Goal: Task Accomplishment & Management: Use online tool/utility

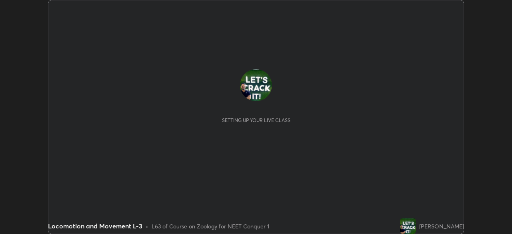
scroll to position [234, 512]
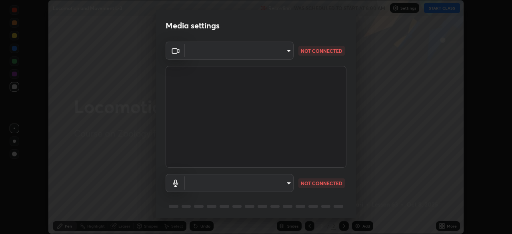
type input "ef407f58ae65e10c1af5a040b6eccf178273e27ca296938399710cc3d85b5032"
type input "communications"
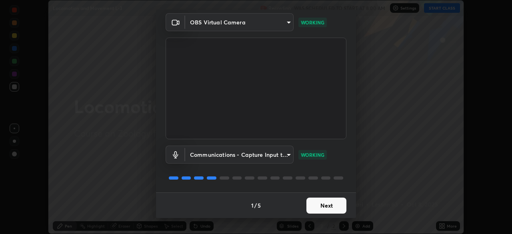
click at [328, 208] on button "Next" at bounding box center [327, 206] width 40 height 16
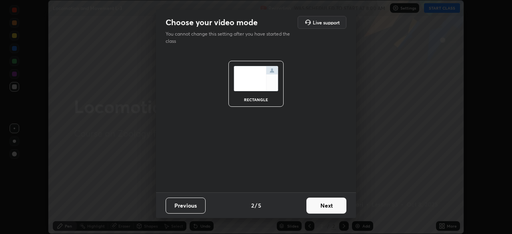
scroll to position [0, 0]
click at [329, 206] on button "Next" at bounding box center [327, 206] width 40 height 16
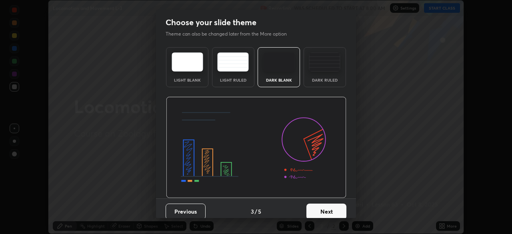
click at [333, 208] on button "Next" at bounding box center [327, 212] width 40 height 16
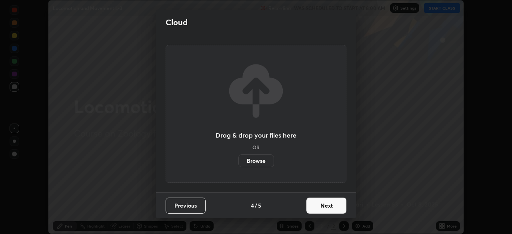
click at [324, 204] on button "Next" at bounding box center [327, 206] width 40 height 16
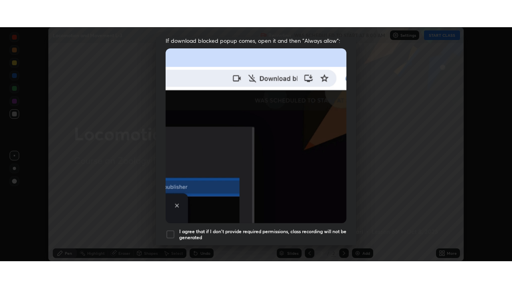
scroll to position [192, 0]
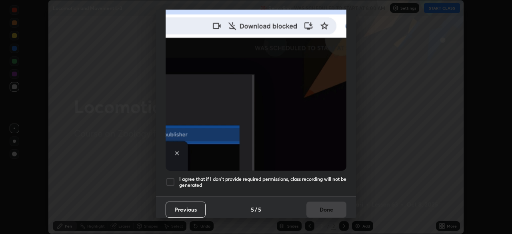
click at [173, 177] on div at bounding box center [171, 182] width 10 height 10
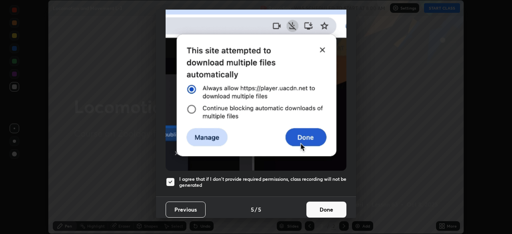
click at [317, 205] on button "Done" at bounding box center [327, 210] width 40 height 16
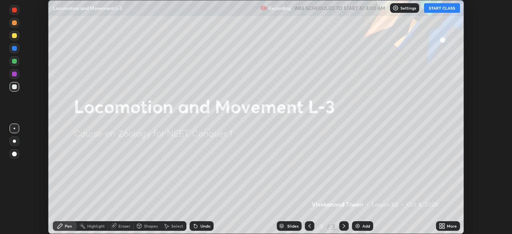
click at [443, 227] on icon at bounding box center [444, 228] width 2 height 2
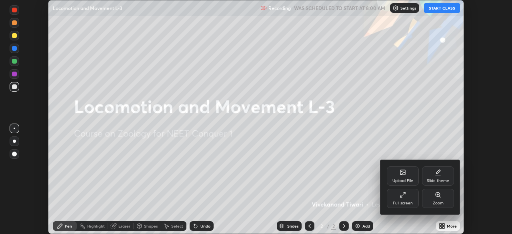
click at [411, 198] on div "Full screen" at bounding box center [403, 198] width 32 height 19
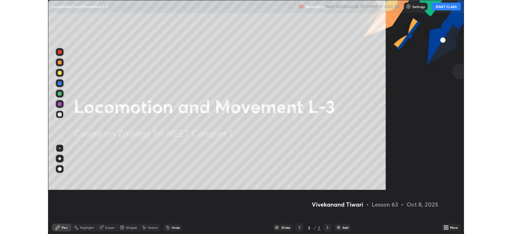
scroll to position [288, 512]
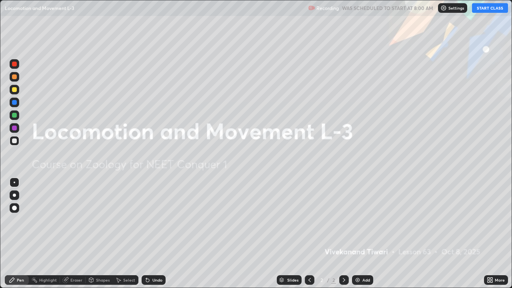
click at [496, 234] on div "More" at bounding box center [496, 280] width 24 height 10
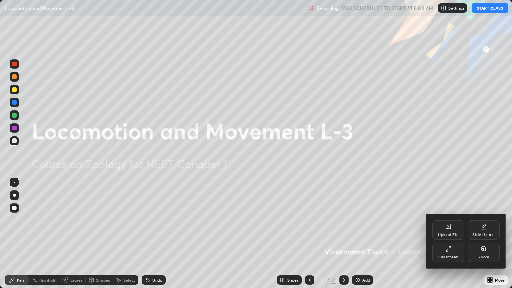
click at [484, 231] on div "Slide theme" at bounding box center [484, 230] width 32 height 19
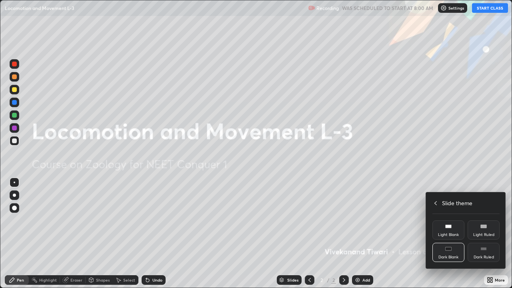
click at [487, 234] on div "Dark Ruled" at bounding box center [484, 252] width 32 height 19
click at [362, 234] on div at bounding box center [256, 144] width 512 height 288
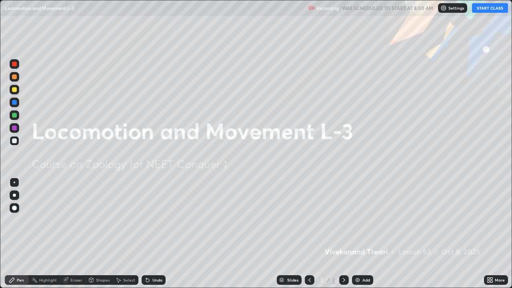
click at [363, 234] on div "Add" at bounding box center [367, 280] width 8 height 4
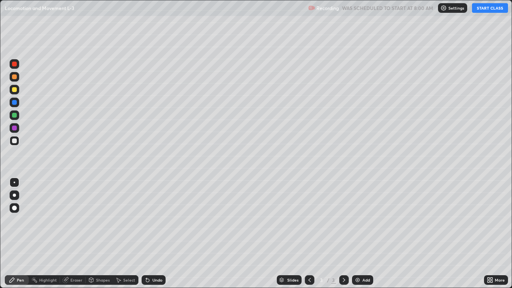
click at [14, 78] on div at bounding box center [14, 76] width 5 height 5
click at [483, 9] on button "START CLASS" at bounding box center [490, 8] width 36 height 10
click at [14, 90] on div at bounding box center [14, 89] width 5 height 5
click at [75, 234] on div "Eraser" at bounding box center [76, 280] width 12 height 4
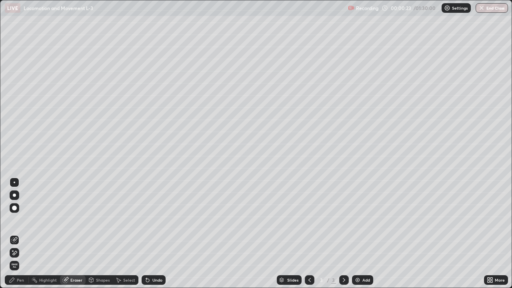
click at [22, 234] on div "Pen" at bounding box center [20, 280] width 7 height 4
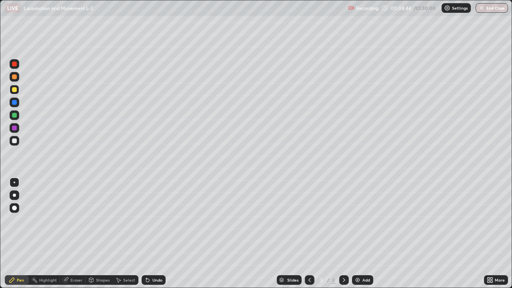
click at [77, 234] on div "Eraser" at bounding box center [76, 280] width 12 height 4
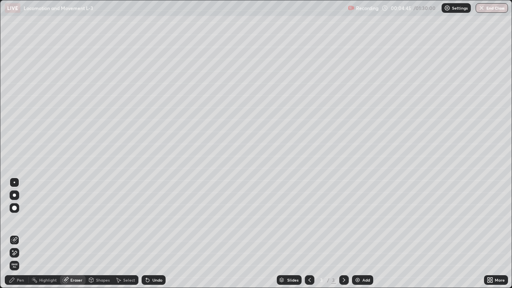
click at [25, 234] on div "Pen" at bounding box center [17, 280] width 24 height 10
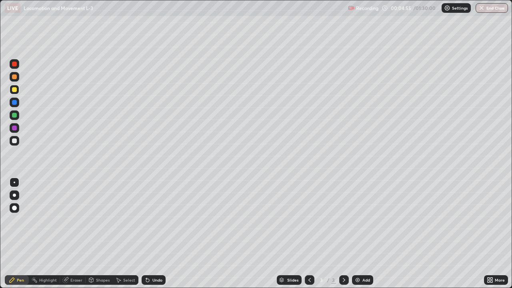
click at [121, 234] on div "Select" at bounding box center [126, 280] width 26 height 10
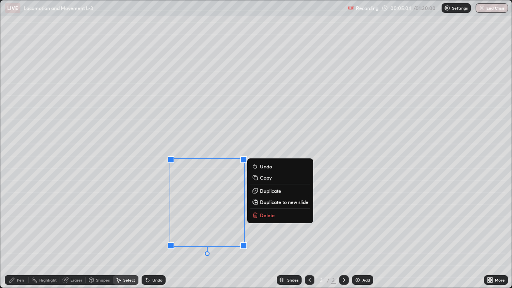
click at [261, 230] on div "0 ° Undo Copy Duplicate Duplicate to new slide Delete" at bounding box center [256, 143] width 512 height 287
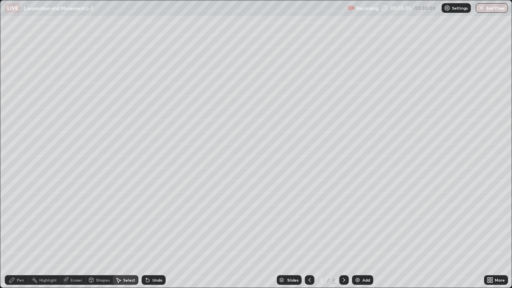
click at [80, 234] on div "Eraser" at bounding box center [76, 280] width 12 height 4
click at [26, 234] on div "Pen" at bounding box center [17, 280] width 24 height 10
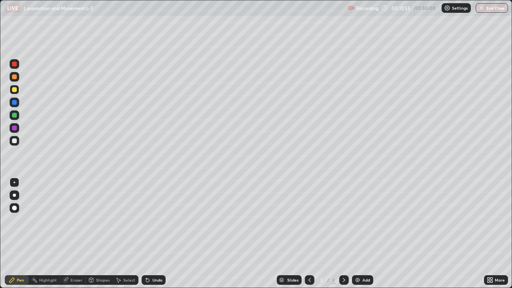
click at [358, 234] on img at bounding box center [358, 280] width 6 height 6
click at [74, 234] on div "Eraser" at bounding box center [76, 280] width 12 height 4
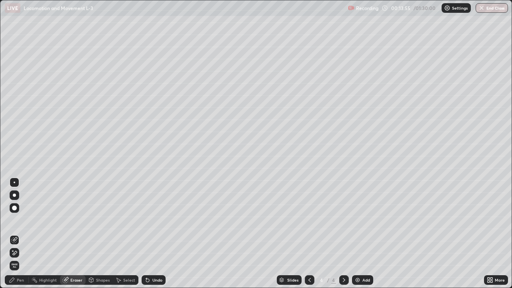
click at [20, 234] on div "Pen" at bounding box center [20, 280] width 7 height 4
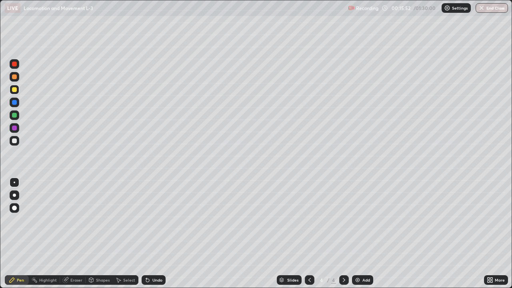
click at [357, 234] on img at bounding box center [358, 280] width 6 height 6
click at [66, 234] on icon at bounding box center [66, 279] width 4 height 4
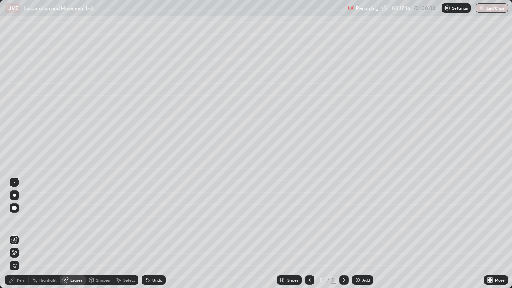
click at [18, 234] on div "Pen" at bounding box center [20, 280] width 7 height 4
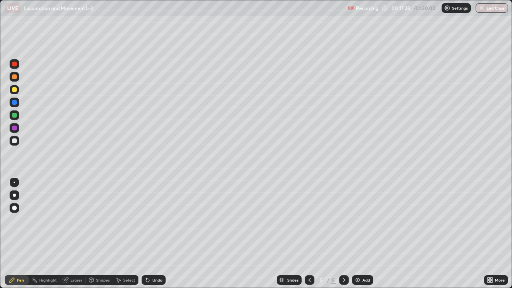
click at [74, 234] on div "Eraser" at bounding box center [76, 280] width 12 height 4
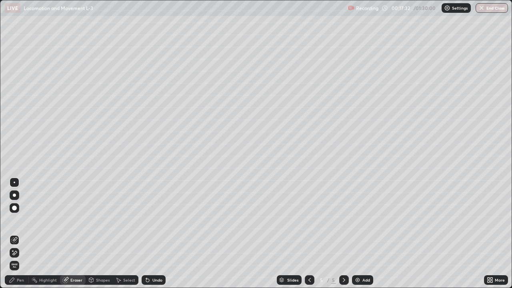
click at [20, 234] on div "Pen" at bounding box center [20, 280] width 7 height 4
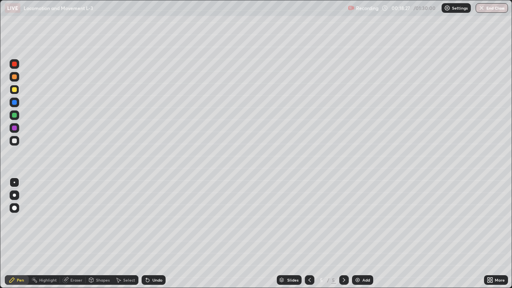
click at [14, 139] on div at bounding box center [14, 140] width 5 height 5
click at [16, 89] on div at bounding box center [14, 89] width 5 height 5
click at [18, 143] on div at bounding box center [15, 141] width 10 height 10
click at [16, 90] on div at bounding box center [14, 89] width 5 height 5
click at [15, 145] on div at bounding box center [15, 141] width 10 height 10
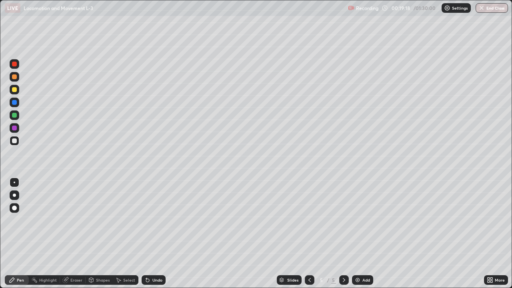
click at [16, 141] on div at bounding box center [14, 140] width 5 height 5
click at [123, 234] on div "Select" at bounding box center [129, 280] width 12 height 4
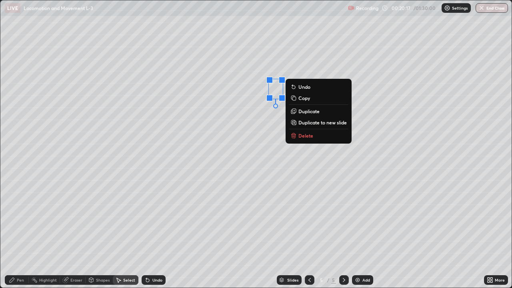
click at [266, 124] on div "0 ° Undo Copy Duplicate Duplicate to new slide Delete" at bounding box center [256, 143] width 512 height 287
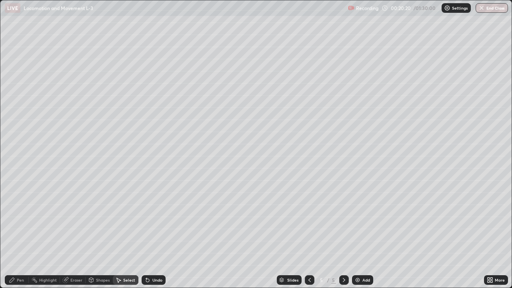
click at [116, 234] on div "Select" at bounding box center [126, 280] width 26 height 10
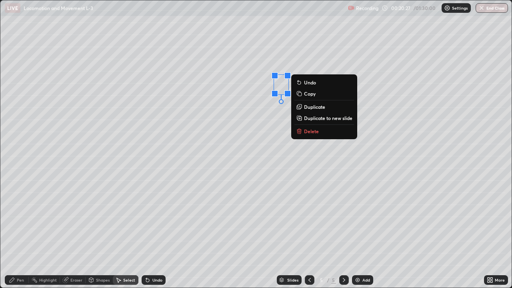
click at [274, 130] on div "0 ° Undo Copy Duplicate Duplicate to new slide Delete" at bounding box center [256, 143] width 512 height 287
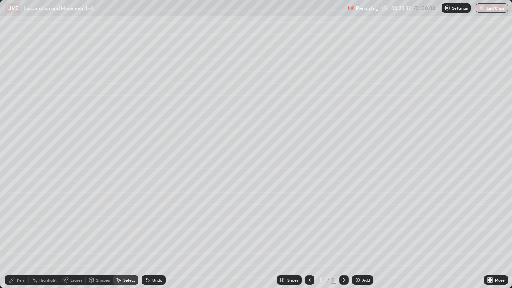
click at [18, 234] on div "Pen" at bounding box center [20, 280] width 7 height 4
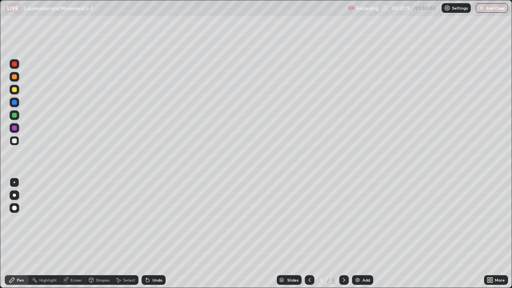
click at [14, 90] on div at bounding box center [14, 89] width 5 height 5
click at [18, 139] on div at bounding box center [15, 141] width 10 height 10
click at [14, 90] on div at bounding box center [14, 89] width 5 height 5
click at [14, 113] on div at bounding box center [14, 115] width 5 height 5
click at [16, 90] on div at bounding box center [14, 89] width 5 height 5
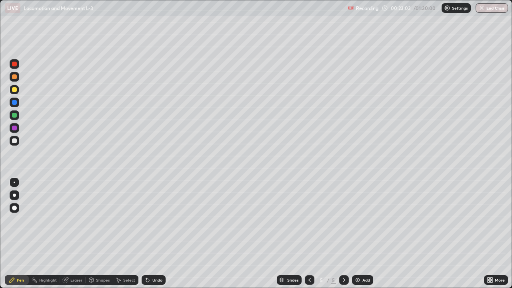
click at [16, 102] on div at bounding box center [14, 102] width 5 height 5
click at [14, 128] on div at bounding box center [14, 128] width 5 height 5
click at [15, 141] on div at bounding box center [14, 140] width 5 height 5
click at [14, 101] on div at bounding box center [14, 102] width 5 height 5
click at [14, 141] on div at bounding box center [14, 140] width 5 height 5
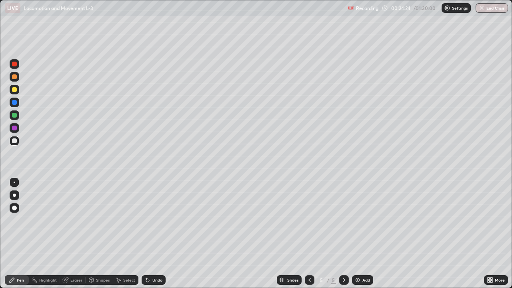
click at [14, 141] on div at bounding box center [14, 140] width 5 height 5
click at [15, 142] on div at bounding box center [14, 140] width 5 height 5
click at [80, 234] on div "Eraser" at bounding box center [76, 280] width 12 height 4
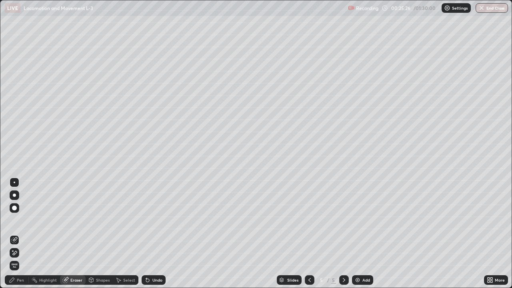
click at [20, 234] on div "Pen" at bounding box center [20, 280] width 7 height 4
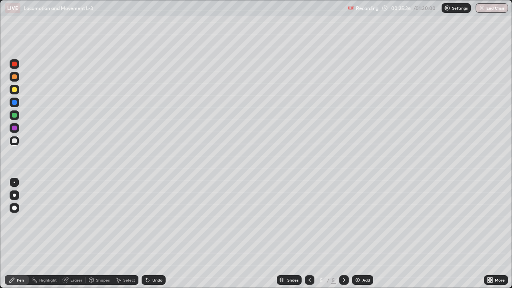
click at [24, 234] on div "Pen" at bounding box center [17, 280] width 24 height 10
click at [14, 113] on div at bounding box center [14, 115] width 5 height 5
click at [73, 234] on div "Eraser" at bounding box center [73, 280] width 26 height 10
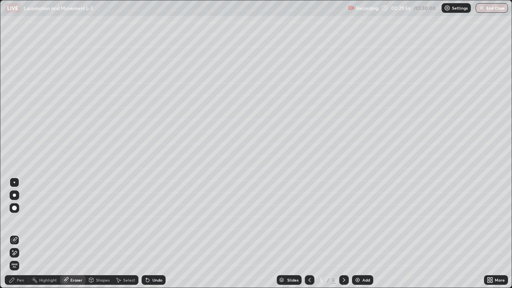
click at [492, 234] on icon at bounding box center [492, 279] width 2 height 2
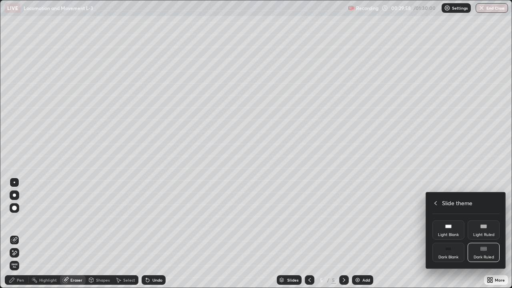
click at [437, 202] on icon at bounding box center [436, 203] width 6 height 6
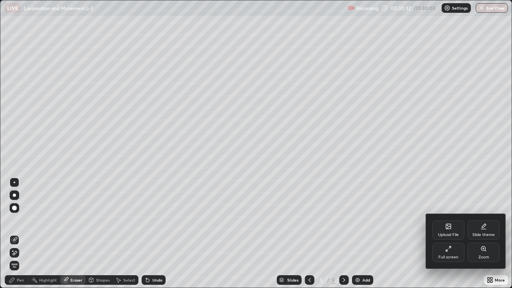
click at [19, 234] on div at bounding box center [256, 144] width 512 height 288
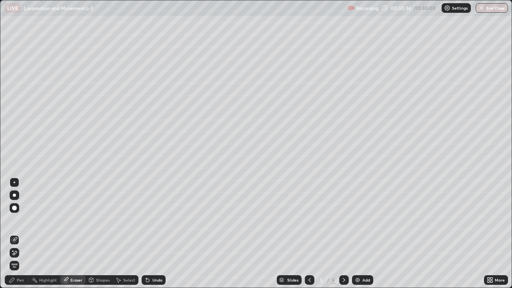
click at [149, 234] on icon at bounding box center [148, 280] width 6 height 6
click at [147, 234] on icon at bounding box center [147, 280] width 3 height 3
click at [310, 234] on div at bounding box center [310, 280] width 10 height 10
click at [308, 234] on icon at bounding box center [310, 280] width 6 height 6
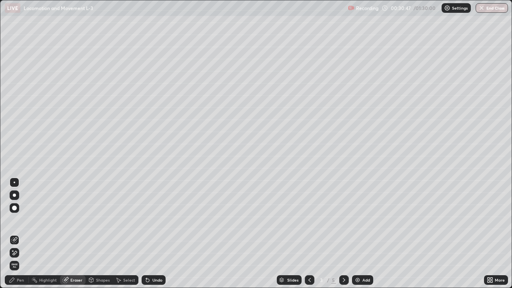
click at [341, 234] on icon at bounding box center [344, 280] width 6 height 6
click at [343, 234] on icon at bounding box center [344, 280] width 6 height 6
click at [309, 234] on icon at bounding box center [310, 280] width 2 height 4
click at [310, 234] on icon at bounding box center [310, 280] width 6 height 6
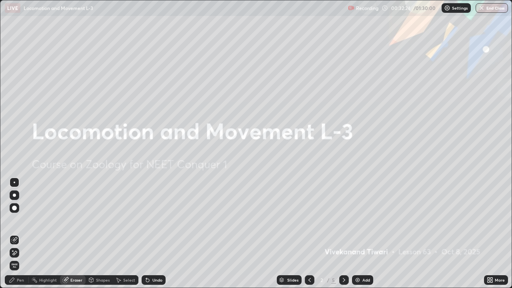
click at [343, 234] on icon at bounding box center [344, 280] width 6 height 6
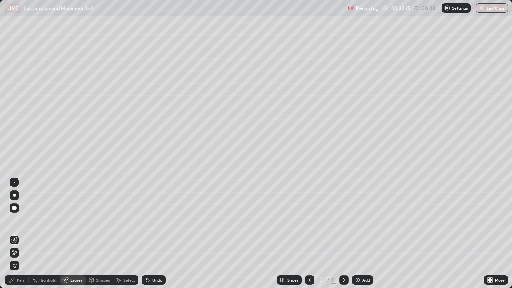
click at [152, 234] on div "Undo" at bounding box center [154, 280] width 24 height 10
click at [153, 234] on div "Undo" at bounding box center [158, 280] width 10 height 4
click at [154, 234] on div "Undo" at bounding box center [154, 280] width 24 height 10
click at [154, 234] on div "Undo" at bounding box center [158, 280] width 10 height 4
click at [153, 234] on div "Undo" at bounding box center [158, 280] width 10 height 4
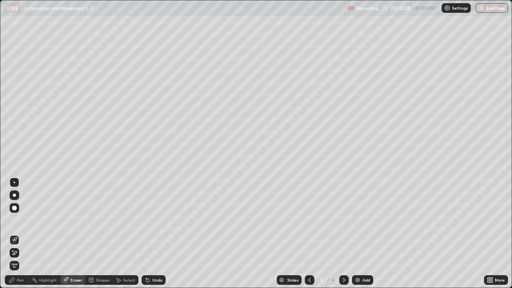
click at [153, 234] on div "Undo" at bounding box center [158, 280] width 10 height 4
click at [154, 234] on div "Undo" at bounding box center [154, 280] width 24 height 10
click at [343, 234] on icon at bounding box center [344, 280] width 6 height 6
click at [344, 234] on div at bounding box center [344, 280] width 10 height 10
click at [21, 234] on div "Pen" at bounding box center [20, 280] width 7 height 4
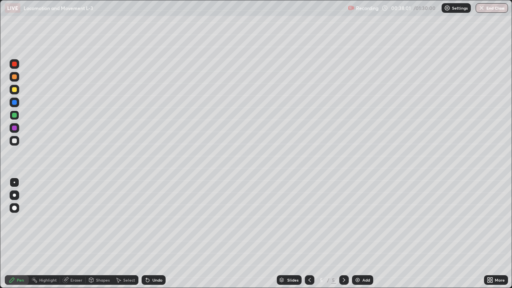
click at [309, 234] on icon at bounding box center [310, 280] width 6 height 6
click at [308, 234] on icon at bounding box center [310, 280] width 6 height 6
click at [348, 234] on div at bounding box center [344, 280] width 10 height 10
click at [342, 234] on icon at bounding box center [344, 280] width 6 height 6
click at [309, 234] on icon at bounding box center [310, 280] width 6 height 6
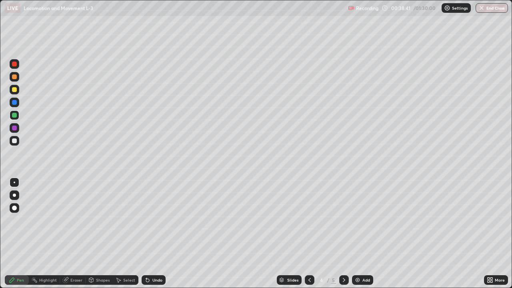
click at [308, 234] on icon at bounding box center [310, 280] width 6 height 6
click at [347, 234] on div at bounding box center [344, 280] width 10 height 10
click at [343, 234] on icon at bounding box center [344, 280] width 6 height 6
click at [313, 234] on div at bounding box center [310, 280] width 10 height 10
click at [308, 234] on icon at bounding box center [310, 280] width 6 height 6
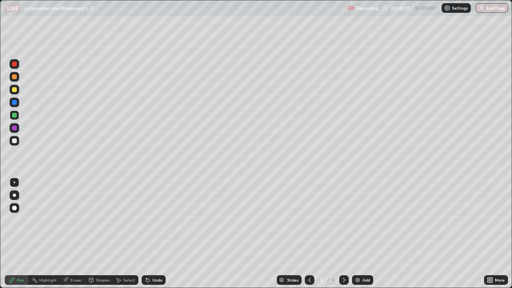
click at [309, 234] on icon at bounding box center [310, 280] width 6 height 6
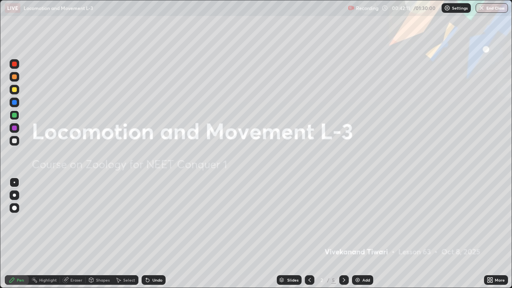
click at [344, 234] on icon at bounding box center [344, 280] width 6 height 6
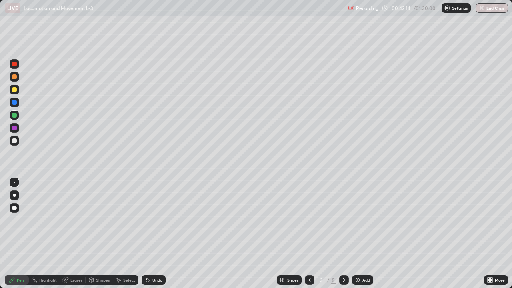
click at [342, 234] on icon at bounding box center [344, 280] width 6 height 6
click at [343, 234] on icon at bounding box center [344, 280] width 2 height 4
click at [342, 234] on div at bounding box center [344, 280] width 10 height 10
click at [363, 234] on div "Add" at bounding box center [367, 280] width 8 height 4
click at [14, 141] on div at bounding box center [14, 140] width 5 height 5
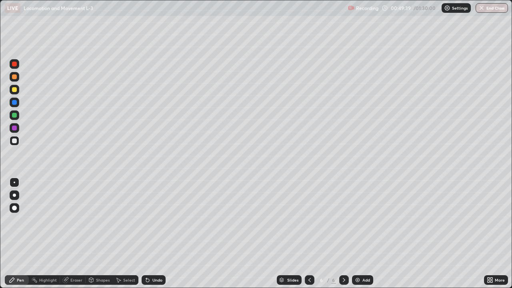
click at [15, 76] on div at bounding box center [14, 76] width 5 height 5
click at [16, 116] on div at bounding box center [14, 115] width 5 height 5
click at [309, 234] on icon at bounding box center [310, 280] width 6 height 6
click at [343, 234] on icon at bounding box center [344, 280] width 6 height 6
click at [309, 234] on icon at bounding box center [310, 280] width 6 height 6
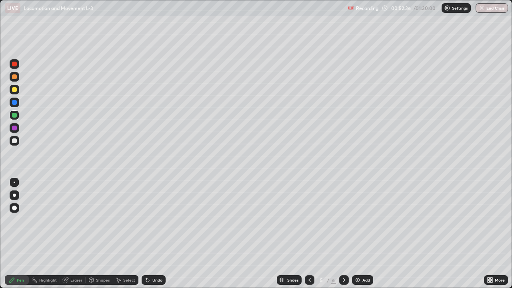
click at [305, 234] on div at bounding box center [310, 280] width 10 height 10
click at [344, 234] on icon at bounding box center [344, 280] width 6 height 6
click at [343, 234] on icon at bounding box center [344, 280] width 6 height 6
click at [489, 234] on icon at bounding box center [489, 279] width 2 height 2
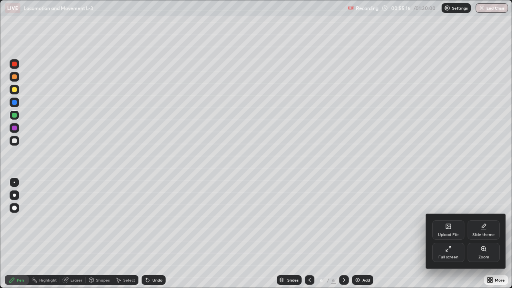
click at [449, 234] on icon at bounding box center [449, 249] width 6 height 6
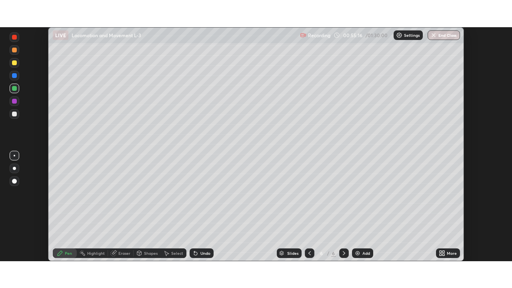
scroll to position [39795, 39517]
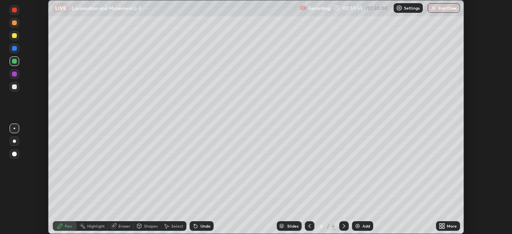
click at [441, 227] on icon at bounding box center [441, 228] width 2 height 2
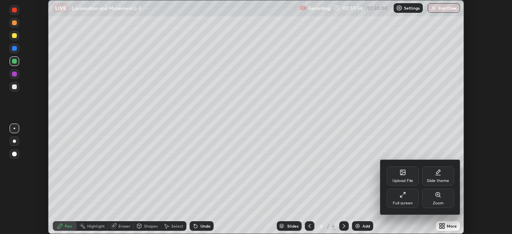
click at [357, 201] on div at bounding box center [256, 117] width 512 height 234
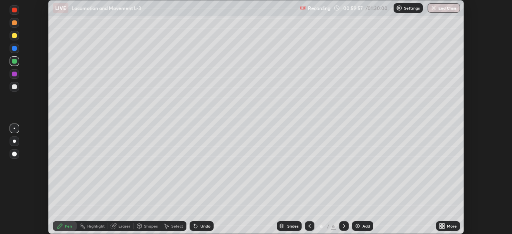
click at [441, 225] on icon at bounding box center [441, 225] width 2 height 2
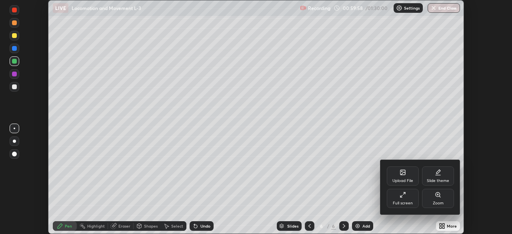
click at [399, 199] on div "Full screen" at bounding box center [403, 198] width 32 height 19
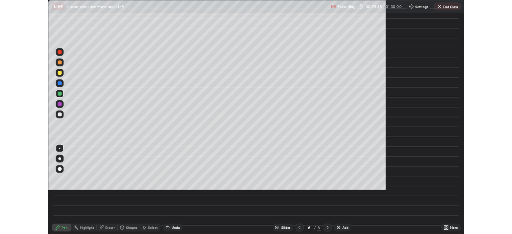
scroll to position [288, 512]
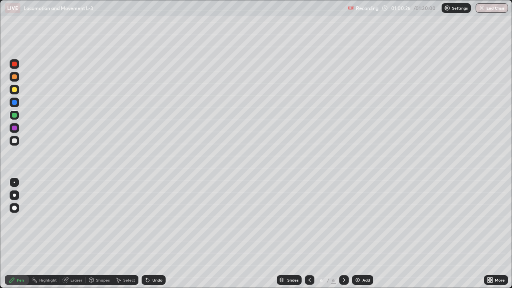
click at [74, 234] on div "Eraser" at bounding box center [76, 280] width 12 height 4
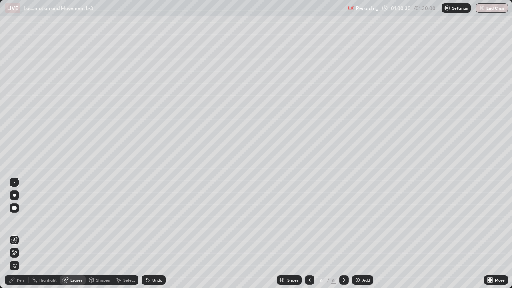
click at [18, 234] on div "Pen" at bounding box center [17, 280] width 24 height 10
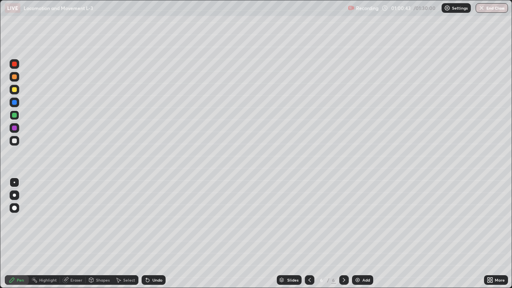
click at [15, 142] on div at bounding box center [14, 140] width 5 height 5
click at [76, 234] on div "Eraser" at bounding box center [76, 280] width 12 height 4
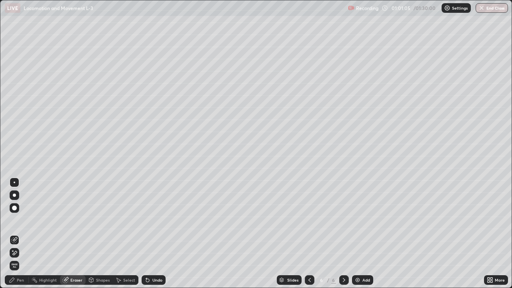
click at [20, 234] on div "Pen" at bounding box center [20, 280] width 7 height 4
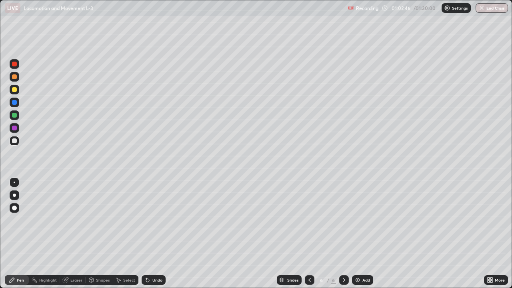
click at [75, 234] on div "Eraser" at bounding box center [76, 280] width 12 height 4
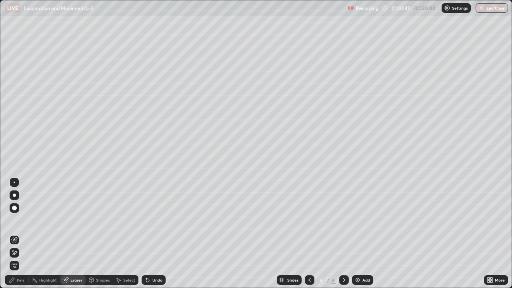
click at [22, 234] on div "Pen" at bounding box center [20, 280] width 7 height 4
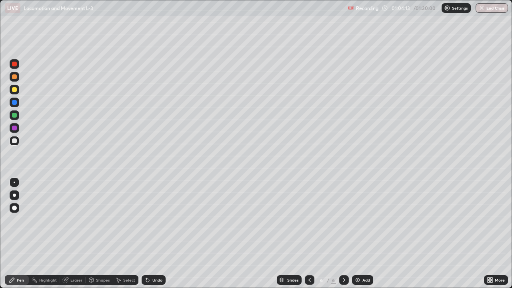
click at [104, 234] on div "Shapes" at bounding box center [103, 280] width 14 height 4
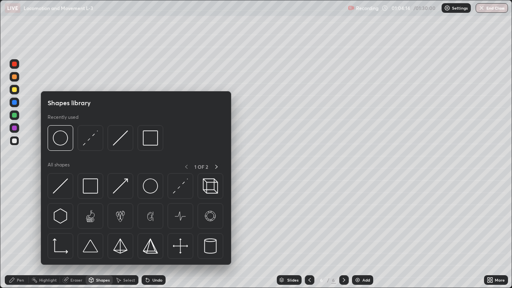
click at [74, 234] on div "Eraser" at bounding box center [76, 280] width 12 height 4
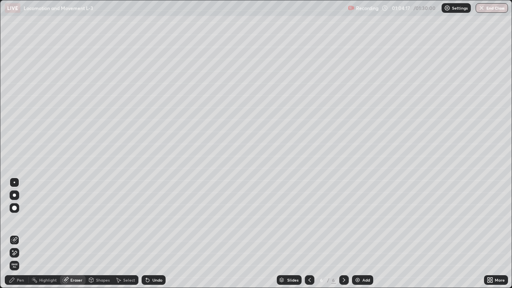
click at [20, 234] on div "Pen" at bounding box center [20, 280] width 7 height 4
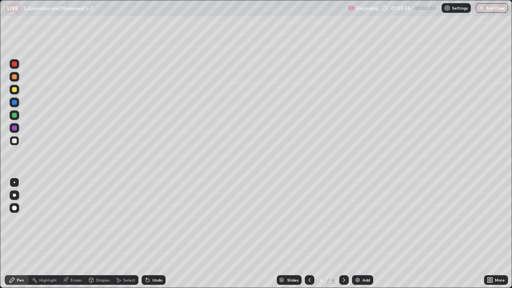
click at [21, 234] on div "Pen" at bounding box center [20, 280] width 7 height 4
click at [15, 127] on div at bounding box center [14, 128] width 5 height 5
click at [74, 234] on div "Eraser" at bounding box center [76, 280] width 12 height 4
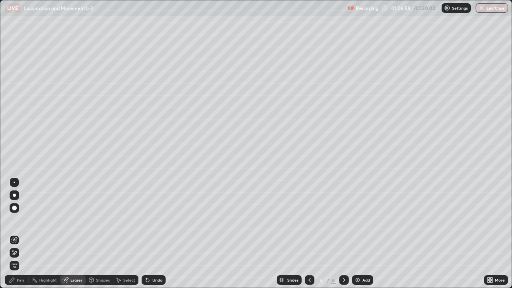
click at [19, 234] on div "Pen" at bounding box center [20, 280] width 7 height 4
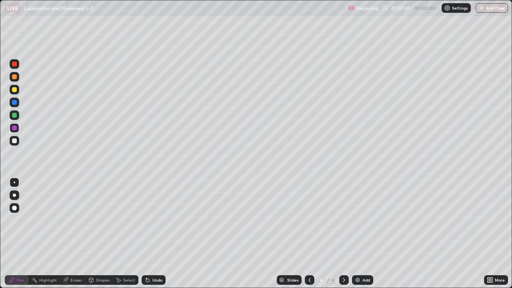
click at [16, 138] on div at bounding box center [15, 141] width 10 height 10
click at [69, 234] on div "Eraser" at bounding box center [73, 280] width 26 height 10
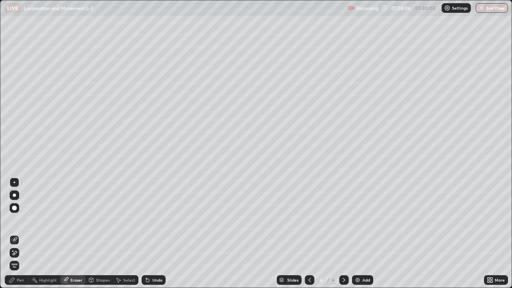
click at [16, 234] on div "Pen" at bounding box center [17, 280] width 24 height 10
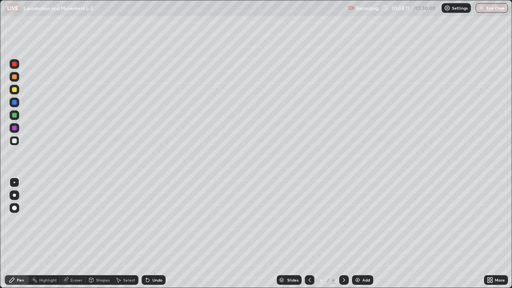
click at [16, 103] on div at bounding box center [14, 102] width 5 height 5
click at [487, 9] on button "End Class" at bounding box center [492, 8] width 32 height 10
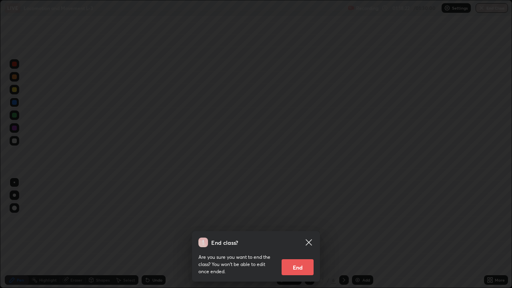
click at [306, 234] on button "End" at bounding box center [298, 267] width 32 height 16
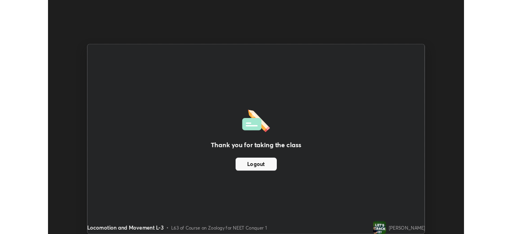
scroll to position [39795, 39517]
